Goal: Obtain resource: Download file/media

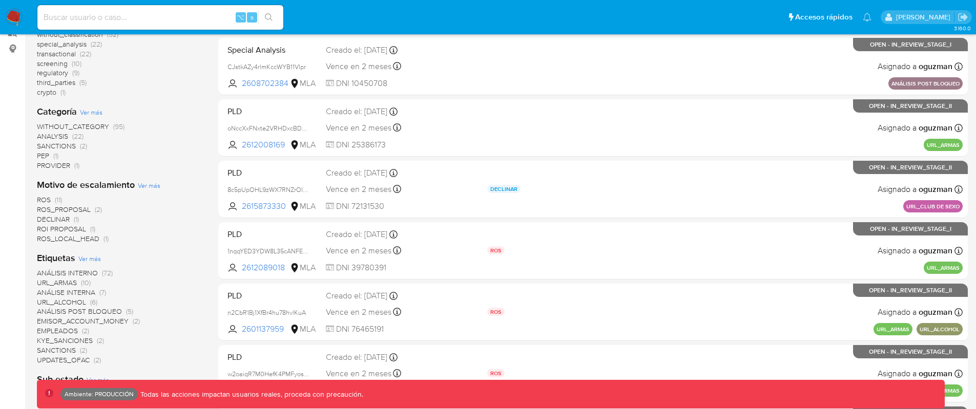
scroll to position [178, 0]
click at [49, 197] on span "ROS" at bounding box center [44, 200] width 14 height 10
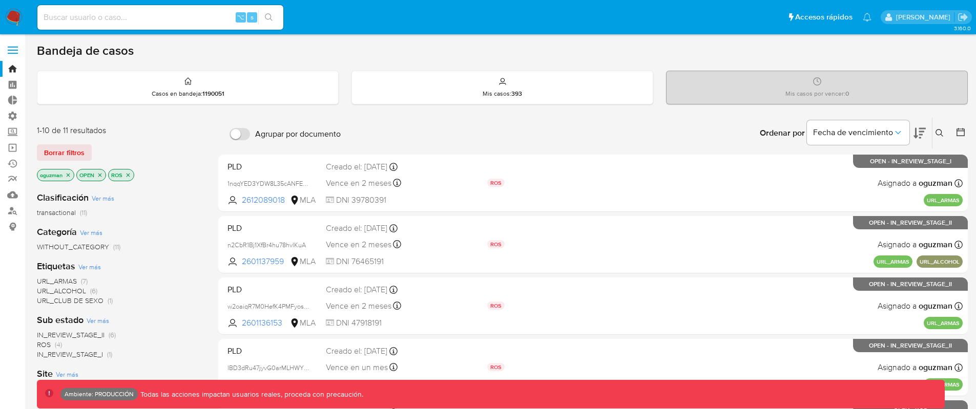
click at [131, 175] on icon "close-filter" at bounding box center [128, 175] width 6 height 6
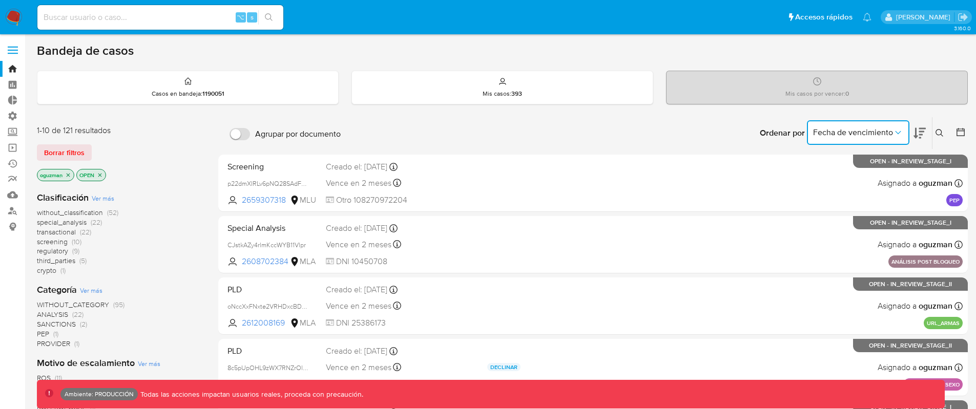
click at [904, 132] on button "Fecha de vencimiento" at bounding box center [858, 132] width 102 height 25
click at [960, 134] on icon at bounding box center [961, 132] width 10 height 10
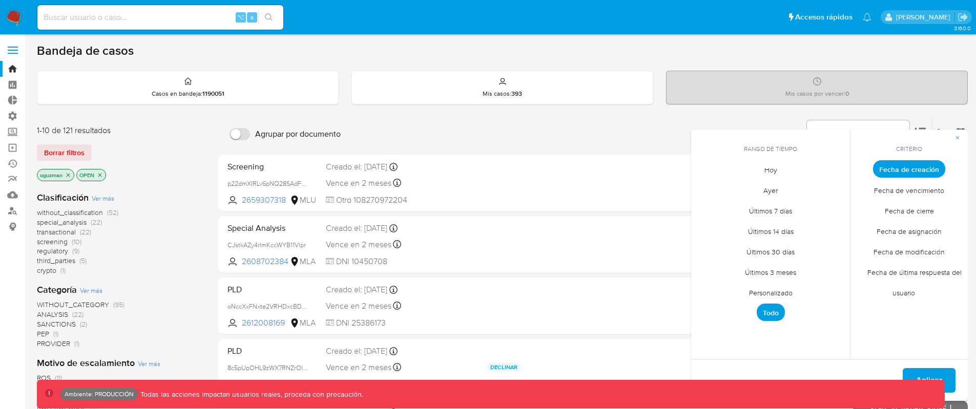
drag, startPoint x: 914, startPoint y: 111, endPoint x: 896, endPoint y: 111, distance: 17.4
drag, startPoint x: 266, startPoint y: 114, endPoint x: 173, endPoint y: 76, distance: 100.7
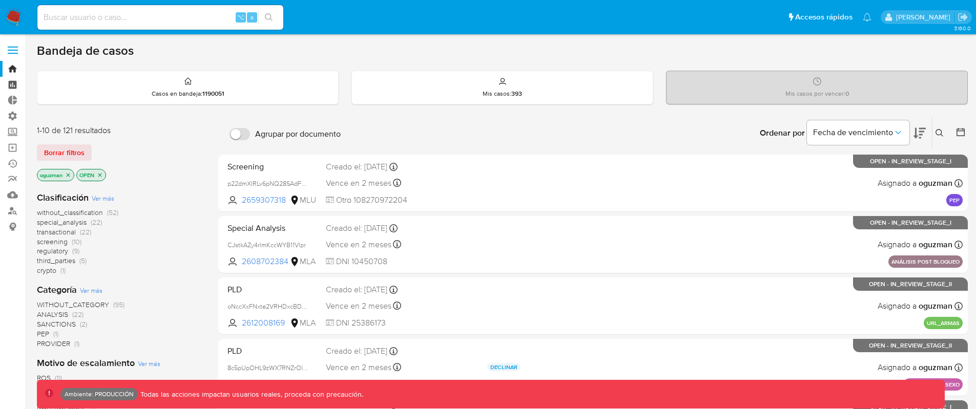
click at [10, 88] on link "Tablero" at bounding box center [61, 85] width 122 height 16
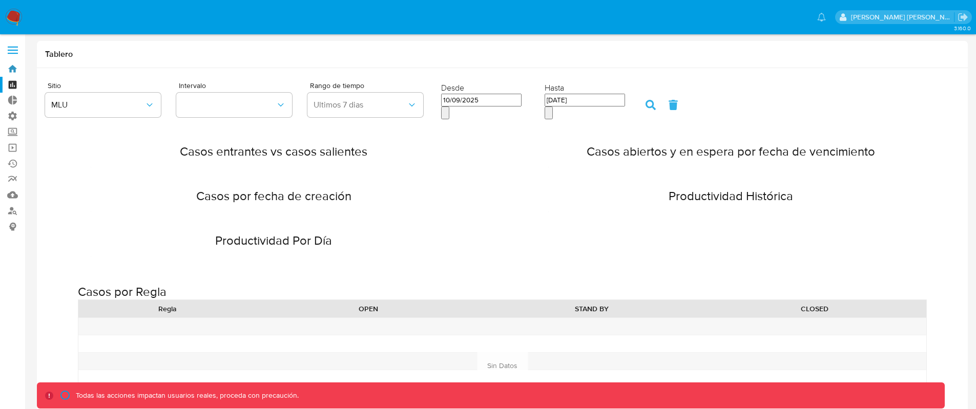
click at [13, 70] on link "Bandeja" at bounding box center [61, 69] width 122 height 16
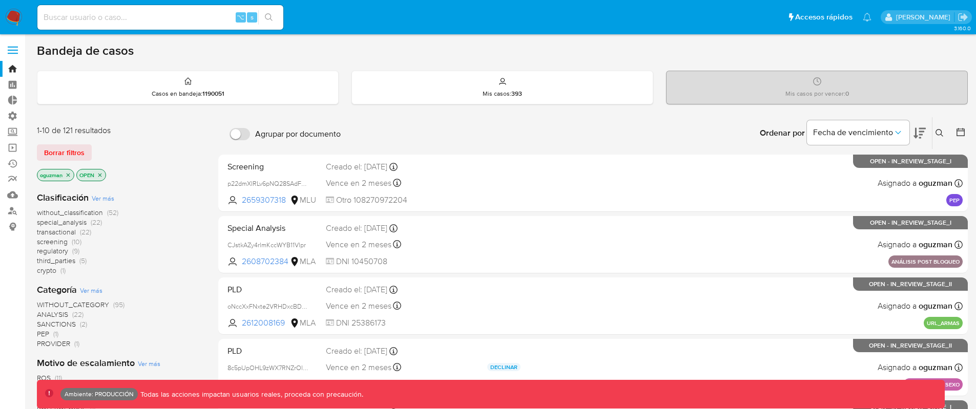
click at [961, 134] on icon at bounding box center [961, 132] width 10 height 10
click at [954, 133] on div at bounding box center [959, 133] width 18 height 32
click at [962, 133] on icon at bounding box center [961, 132] width 10 height 10
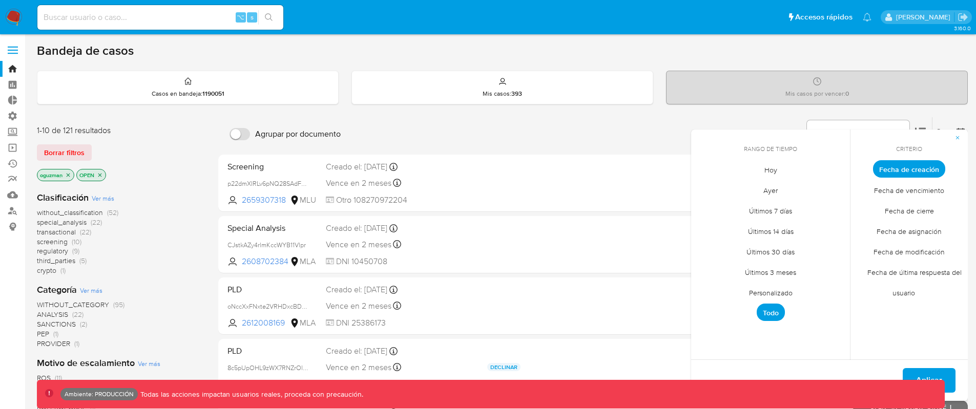
click at [914, 272] on span "Fecha de última respuesta del usuario" at bounding box center [909, 283] width 105 height 42
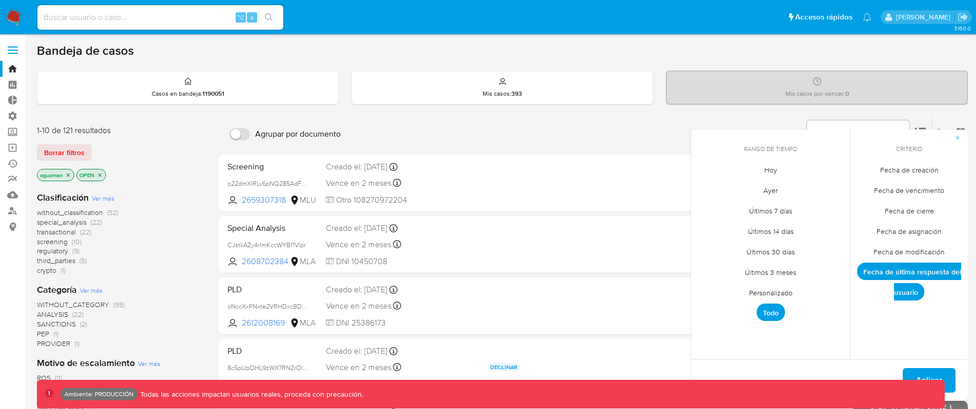
click at [914, 272] on span "Fecha de última respuesta del usuario" at bounding box center [909, 282] width 104 height 38
click at [957, 135] on icon "button" at bounding box center [958, 138] width 6 height 6
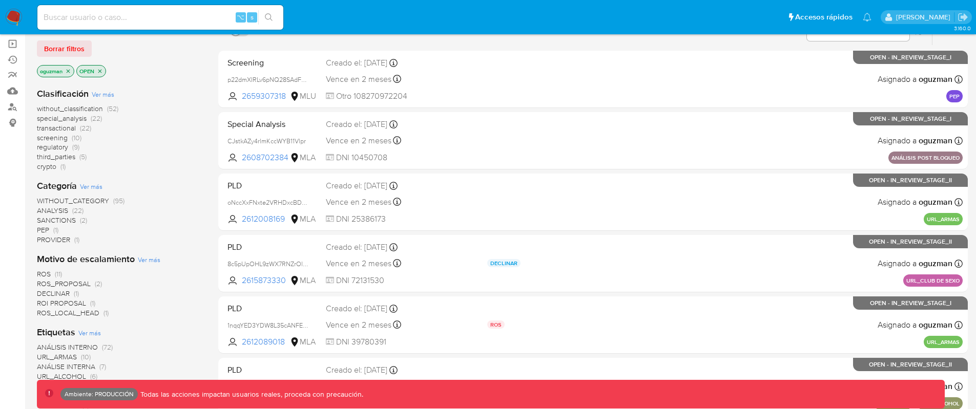
scroll to position [102, 0]
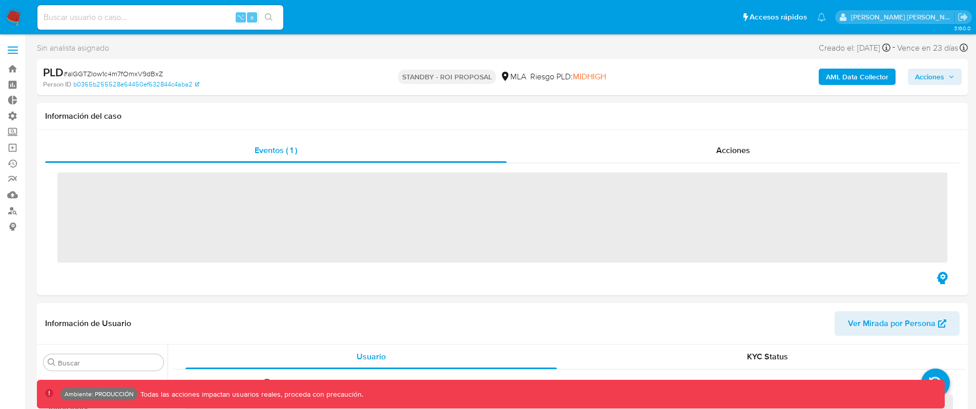
scroll to position [482, 0]
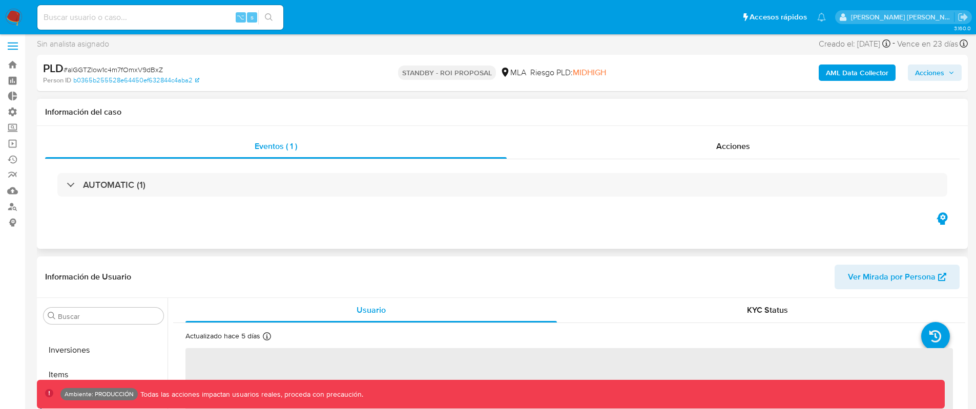
select select "10"
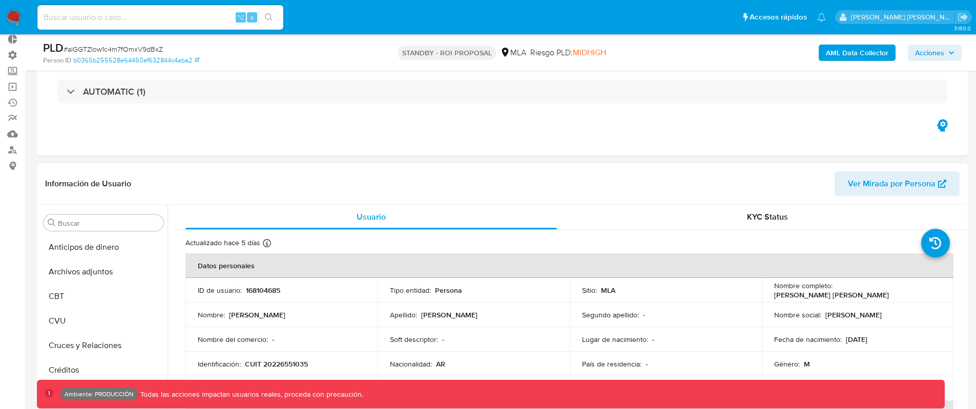
scroll to position [60, 0]
drag, startPoint x: 117, startPoint y: 263, endPoint x: 147, endPoint y: 255, distance: 31.0
click at [117, 263] on button "Archivos adjuntos" at bounding box center [103, 273] width 128 height 25
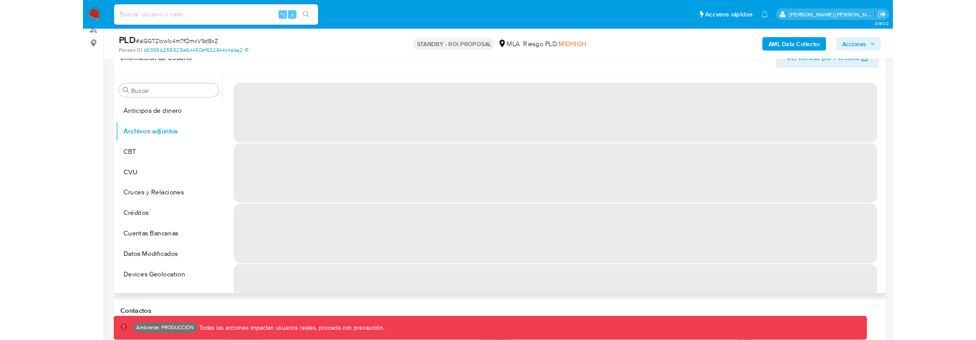
scroll to position [172, 0]
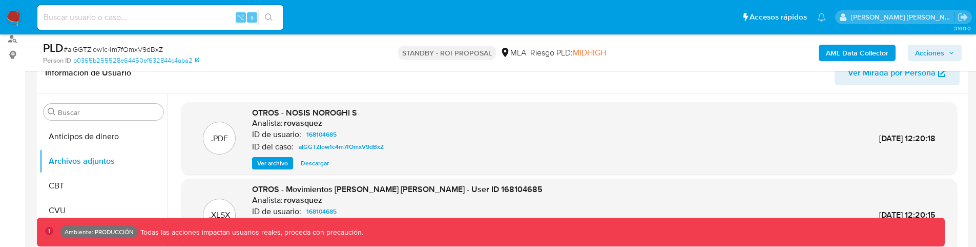
click at [273, 162] on span "Ver archivo" at bounding box center [272, 163] width 31 height 10
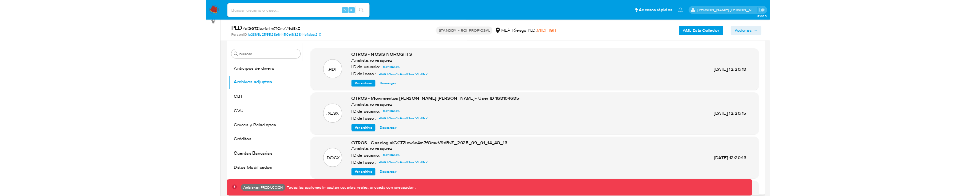
scroll to position [194, 0]
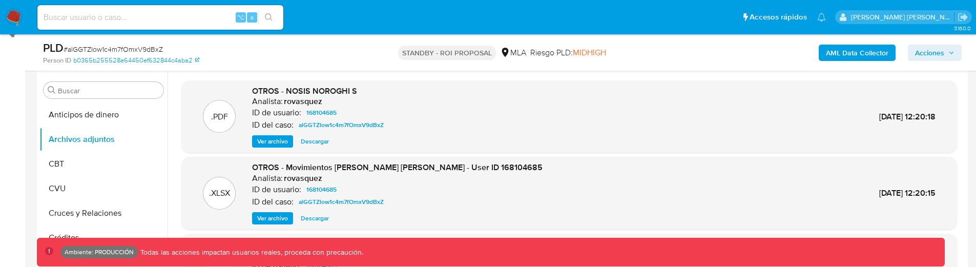
click at [313, 143] on span "Descargar" at bounding box center [315, 141] width 28 height 10
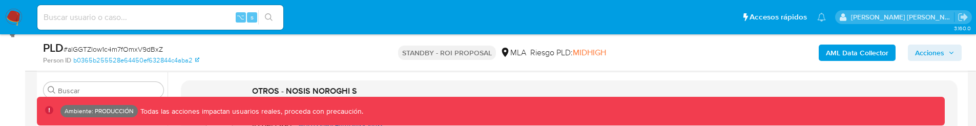
click at [142, 49] on span "# alGGTZIow1c4m7fOmxV9dBxZ" at bounding box center [113, 49] width 99 height 10
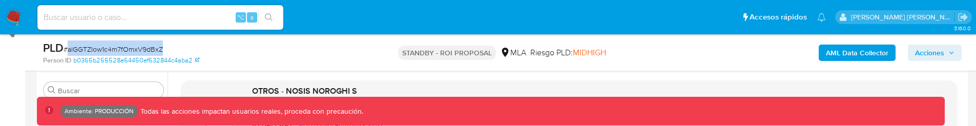
click at [142, 49] on span "# alGGTZIow1c4m7fOmxV9dBxZ" at bounding box center [113, 49] width 99 height 10
copy span "alGGTZIow1c4m7fOmxV9dBxZ"
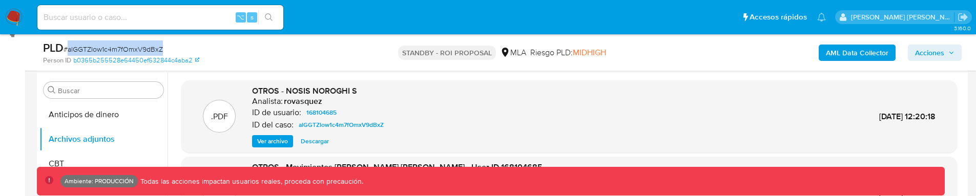
click at [135, 48] on span "# alGGTZIow1c4m7fOmxV9dBxZ" at bounding box center [113, 49] width 99 height 10
click at [142, 45] on span "# alGGTZIow1c4m7fOmxV9dBxZ" at bounding box center [113, 49] width 99 height 10
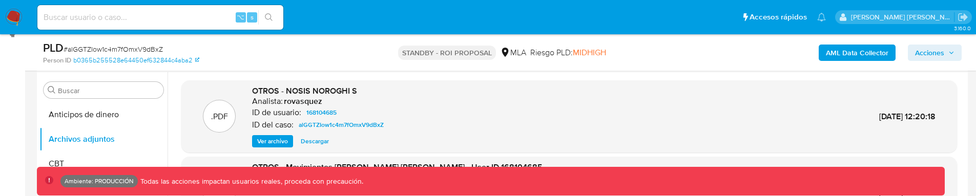
click at [142, 48] on span "# alGGTZIow1c4m7fOmxV9dBxZ" at bounding box center [113, 49] width 99 height 10
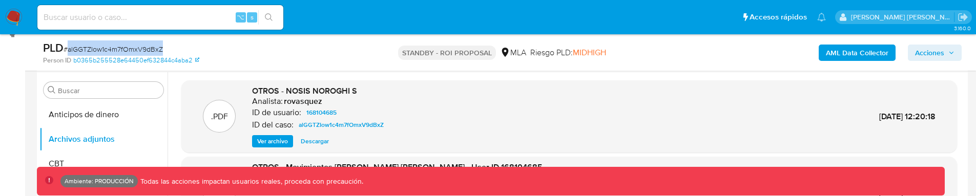
click at [142, 48] on span "# alGGTZIow1c4m7fOmxV9dBxZ" at bounding box center [113, 49] width 99 height 10
copy span "alGGTZIow1c4m7fOmxV9dBxZ"
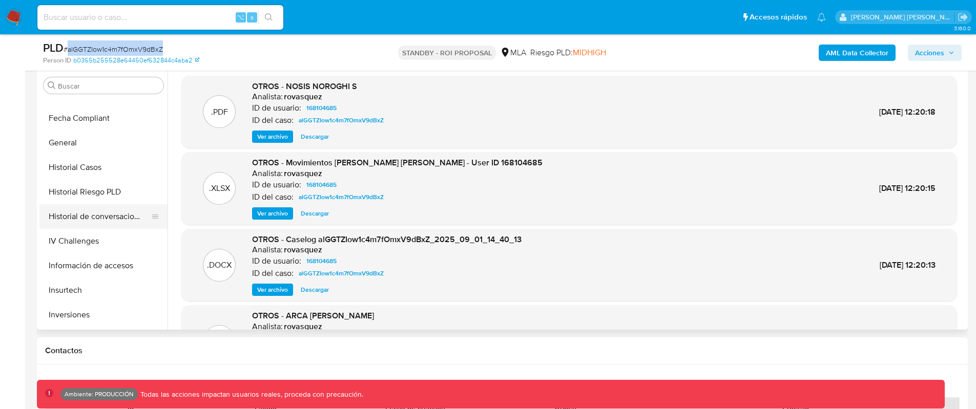
scroll to position [293, 0]
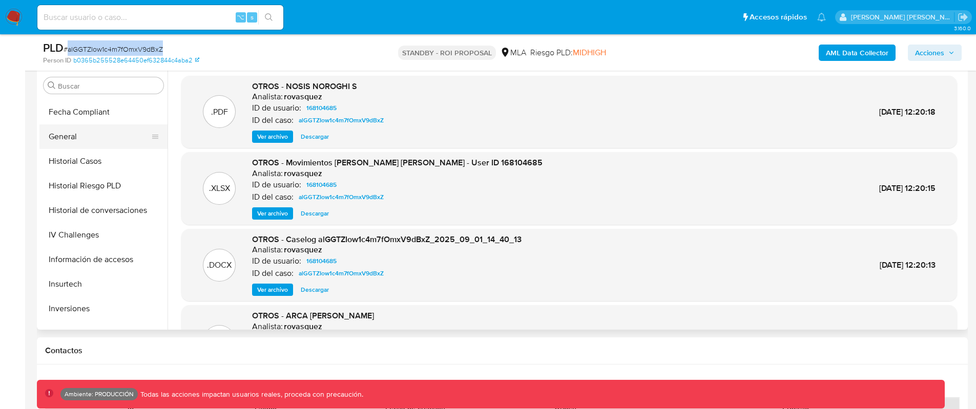
click at [90, 134] on button "General" at bounding box center [99, 137] width 120 height 25
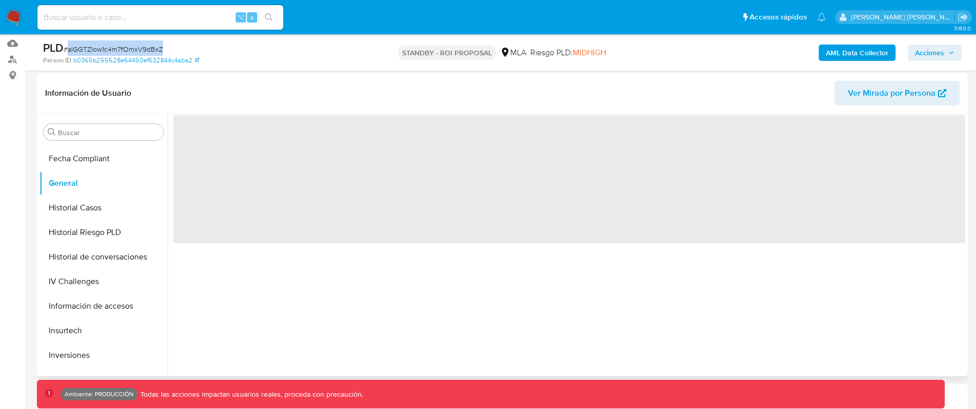
scroll to position [111, 0]
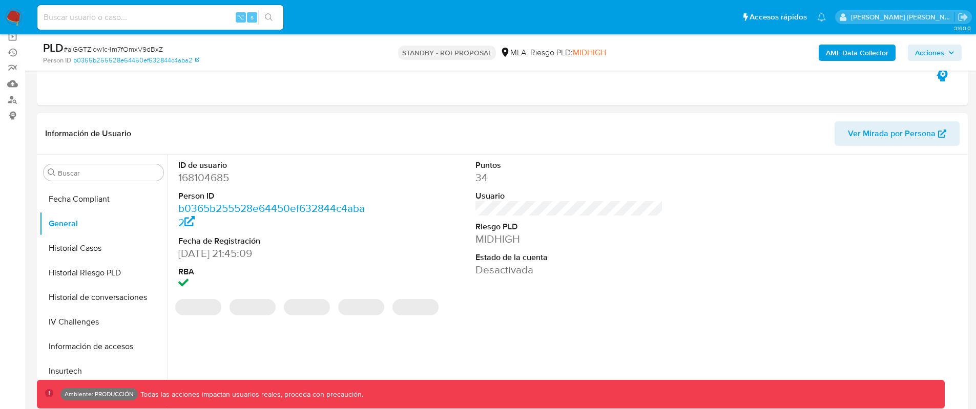
click at [210, 176] on dd "168104685" at bounding box center [272, 178] width 188 height 14
copy dd "168104685"
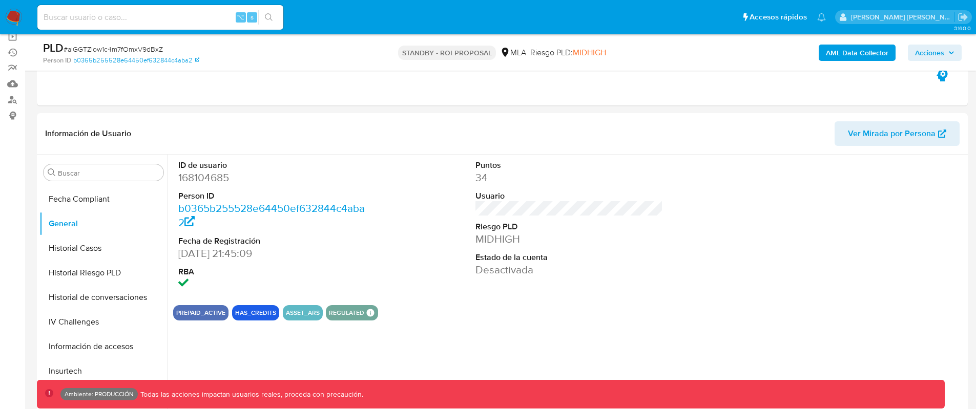
click at [149, 48] on span "# alGGTZIow1c4m7fOmxV9dBxZ" at bounding box center [113, 49] width 99 height 10
click at [148, 48] on span "# alGGTZIow1c4m7fOmxV9dBxZ" at bounding box center [113, 49] width 99 height 10
copy span "alGGTZIow1c4m7fOmxV9dBxZ"
